Goal: Contribute content: Add original content to the website for others to see

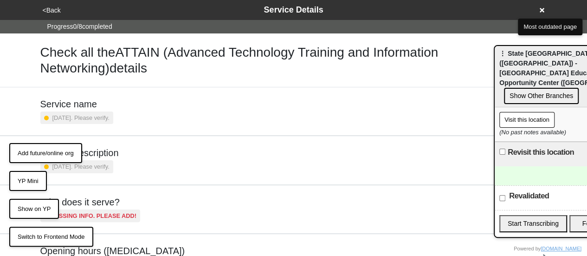
click at [27, 179] on button "YP Mini" at bounding box center [28, 181] width 38 height 20
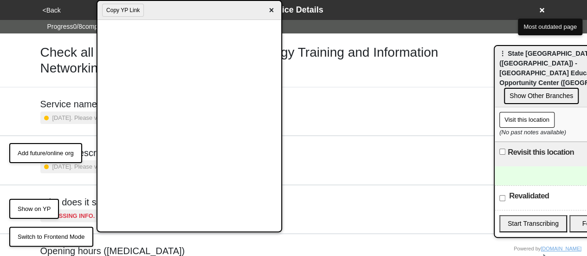
click at [273, 8] on span "×" at bounding box center [271, 10] width 11 height 13
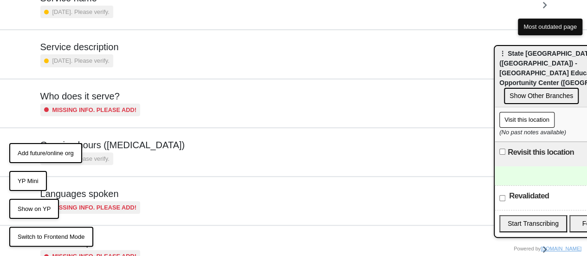
scroll to position [241, 0]
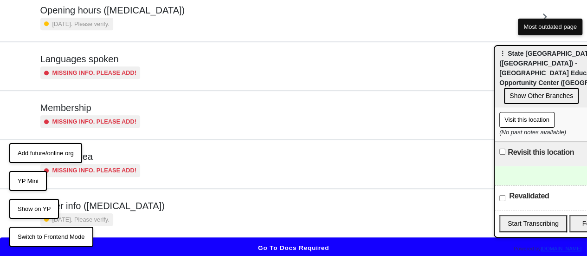
click at [232, 220] on div "Other info ([MEDICAL_DATA]) [DATE]. Please verify." at bounding box center [293, 213] width 507 height 26
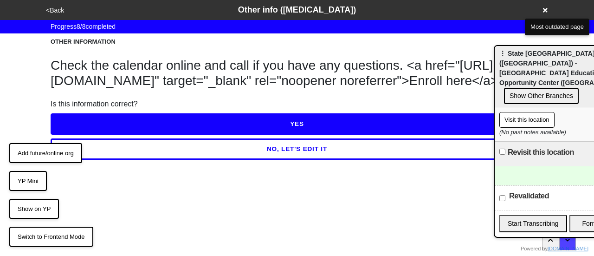
click at [53, 6] on button "<Back" at bounding box center [55, 10] width 24 height 11
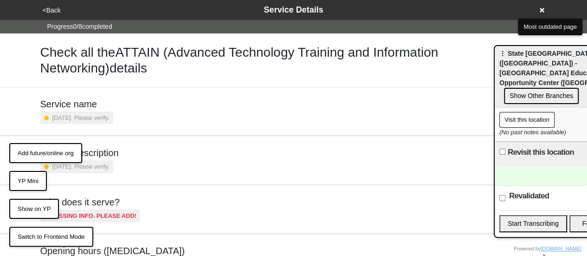
click at [53, 6] on button "<Back" at bounding box center [52, 10] width 24 height 11
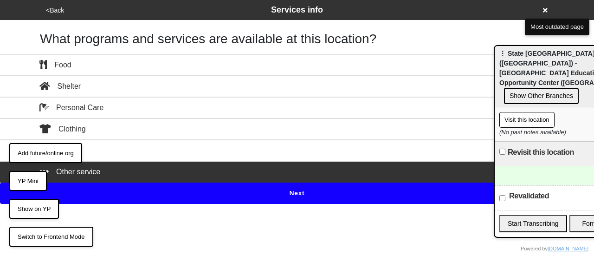
click at [177, 194] on button "Next" at bounding box center [297, 193] width 594 height 21
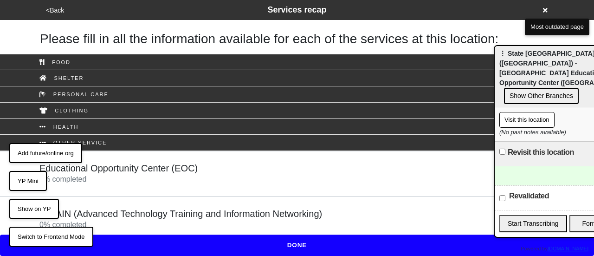
click at [181, 178] on div "Educational Opportunity Center (EOC) 0 % completed" at bounding box center [118, 174] width 158 height 22
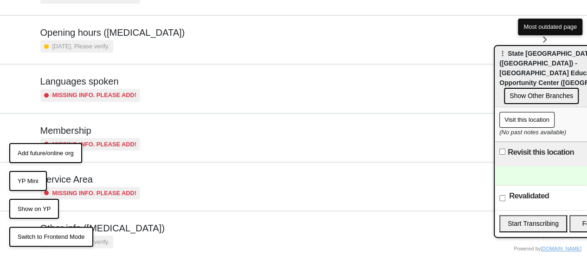
scroll to position [225, 0]
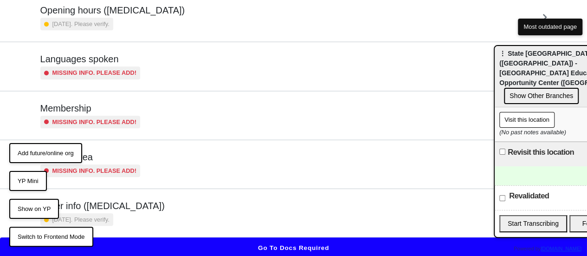
click at [170, 216] on div "Other info (coronavirus) 8 months ago. Please verify." at bounding box center [293, 213] width 507 height 26
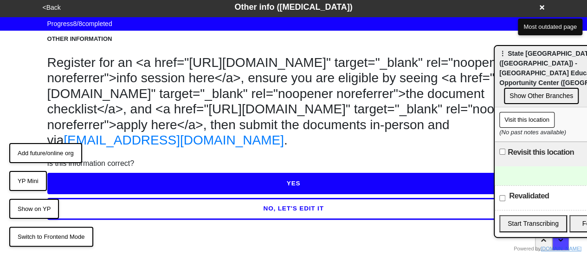
scroll to position [65, 0]
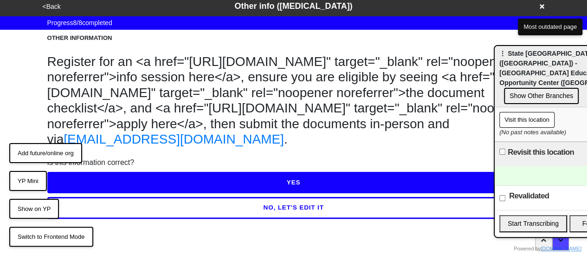
click at [182, 205] on button "NO, LET'S EDIT IT" at bounding box center [293, 207] width 493 height 21
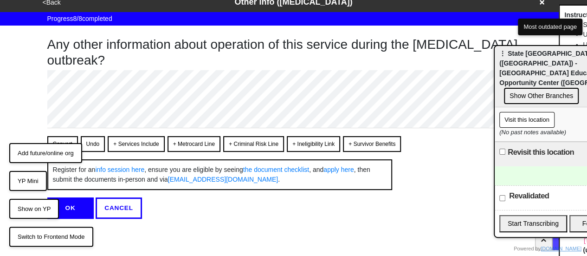
scroll to position [16, 0]
click at [62, 136] on button "Convert" at bounding box center [62, 144] width 31 height 16
type textarea "x"
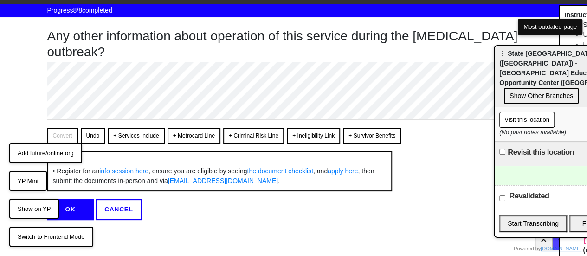
click at [83, 209] on button "OK" at bounding box center [70, 209] width 46 height 21
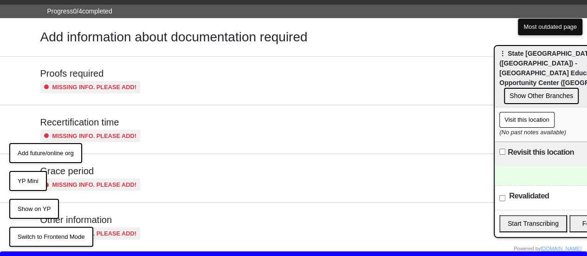
scroll to position [31, 0]
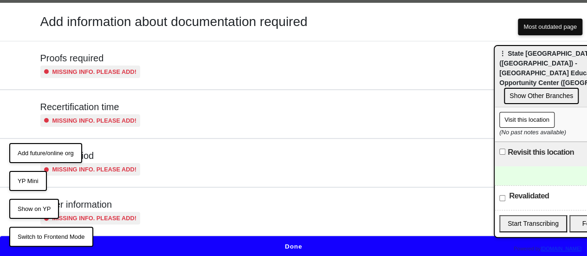
click at [43, 205] on button "Show on YP" at bounding box center [34, 209] width 50 height 20
click at [43, 209] on button "Show on YP" at bounding box center [34, 209] width 50 height 20
click at [38, 184] on button "YP Mini" at bounding box center [28, 181] width 38 height 20
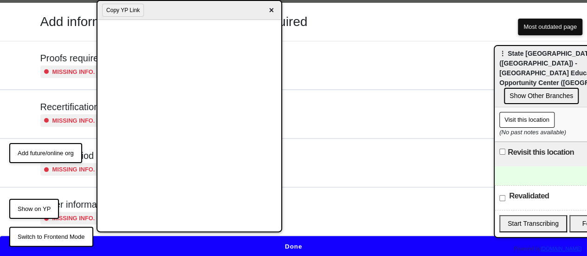
click at [128, 11] on button "Copy YP Link" at bounding box center [123, 10] width 42 height 13
click at [28, 203] on button "Show on YP" at bounding box center [34, 209] width 50 height 20
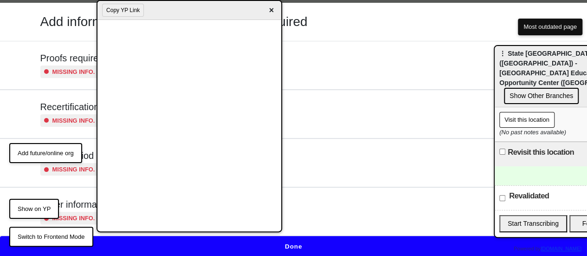
click at [28, 203] on button "Show on YP" at bounding box center [34, 209] width 50 height 20
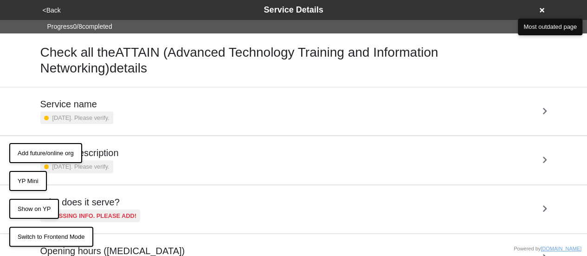
click at [31, 182] on button "YP Mini" at bounding box center [28, 181] width 38 height 20
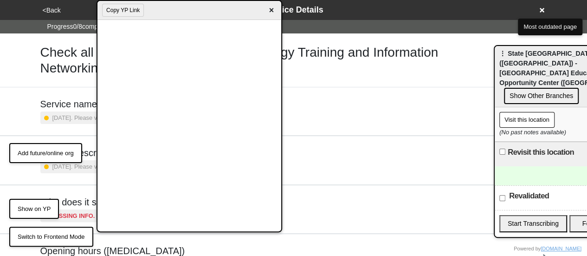
click at [272, 7] on span "×" at bounding box center [271, 10] width 11 height 13
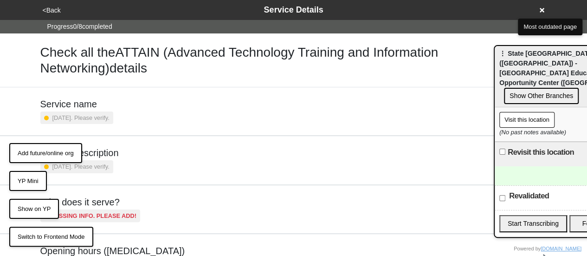
click at [46, 209] on button "Show on YP" at bounding box center [34, 209] width 50 height 20
click at [39, 206] on button "Show on YP" at bounding box center [34, 209] width 50 height 20
click at [39, 180] on button "YP Mini" at bounding box center [28, 181] width 38 height 20
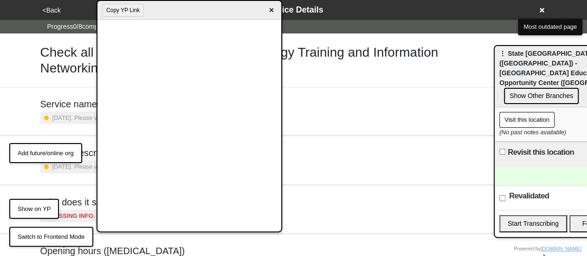
click at [271, 8] on span "×" at bounding box center [271, 10] width 11 height 13
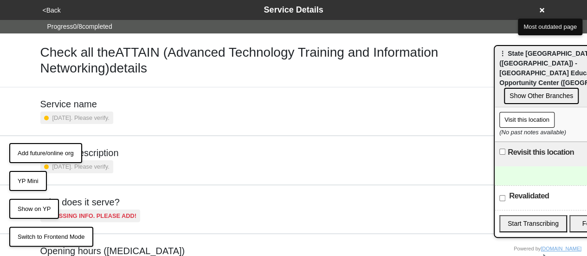
click at [137, 52] on h1 "Check all the ATTAIN (Advanced Technology Training and Information Networking) …" at bounding box center [293, 60] width 507 height 31
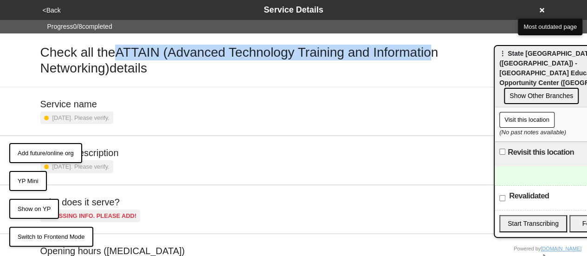
drag, startPoint x: 119, startPoint y: 52, endPoint x: 444, endPoint y: 54, distance: 325.6
click at [444, 54] on h1 "Check all the ATTAIN (Advanced Technology Training and Information Networking) …" at bounding box center [293, 60] width 507 height 31
copy h1 "ATTAIN (Advanced Technology Training and Informatio"
